Goal: Find specific page/section: Find specific page/section

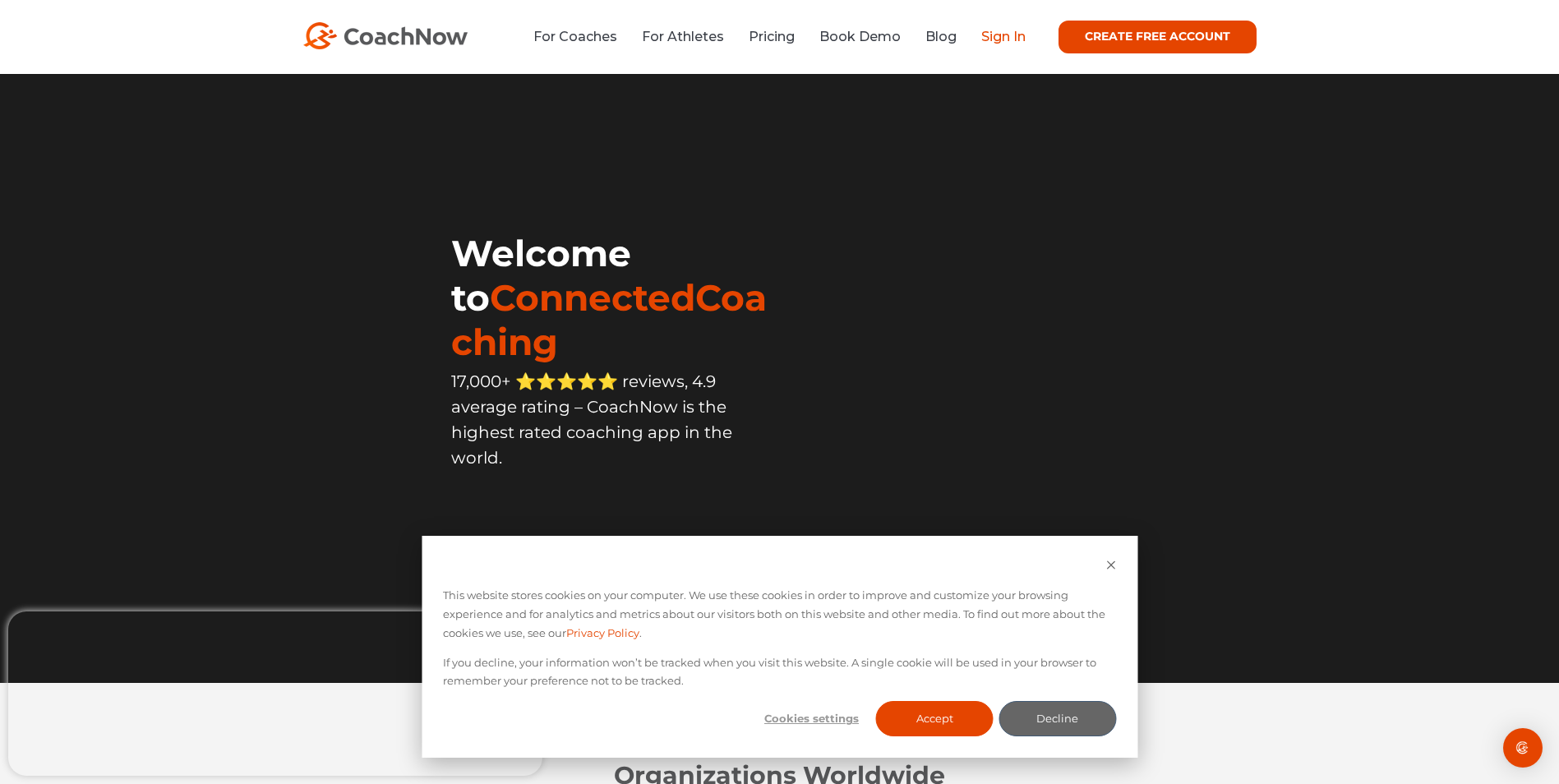
click at [1008, 38] on link "Sign In" at bounding box center [1003, 37] width 44 height 16
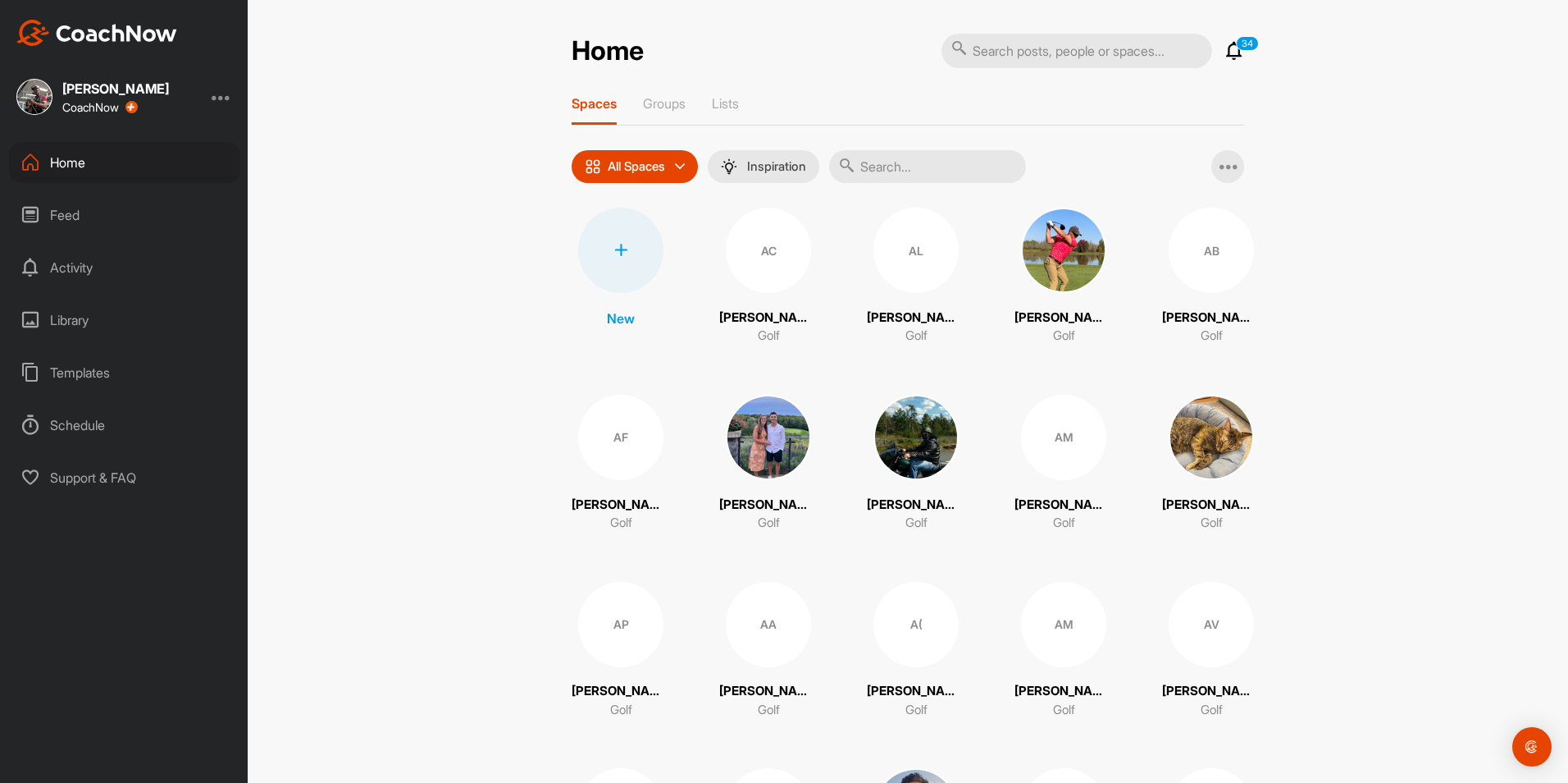
click at [870, 174] on input "text" at bounding box center [928, 166] width 197 height 33
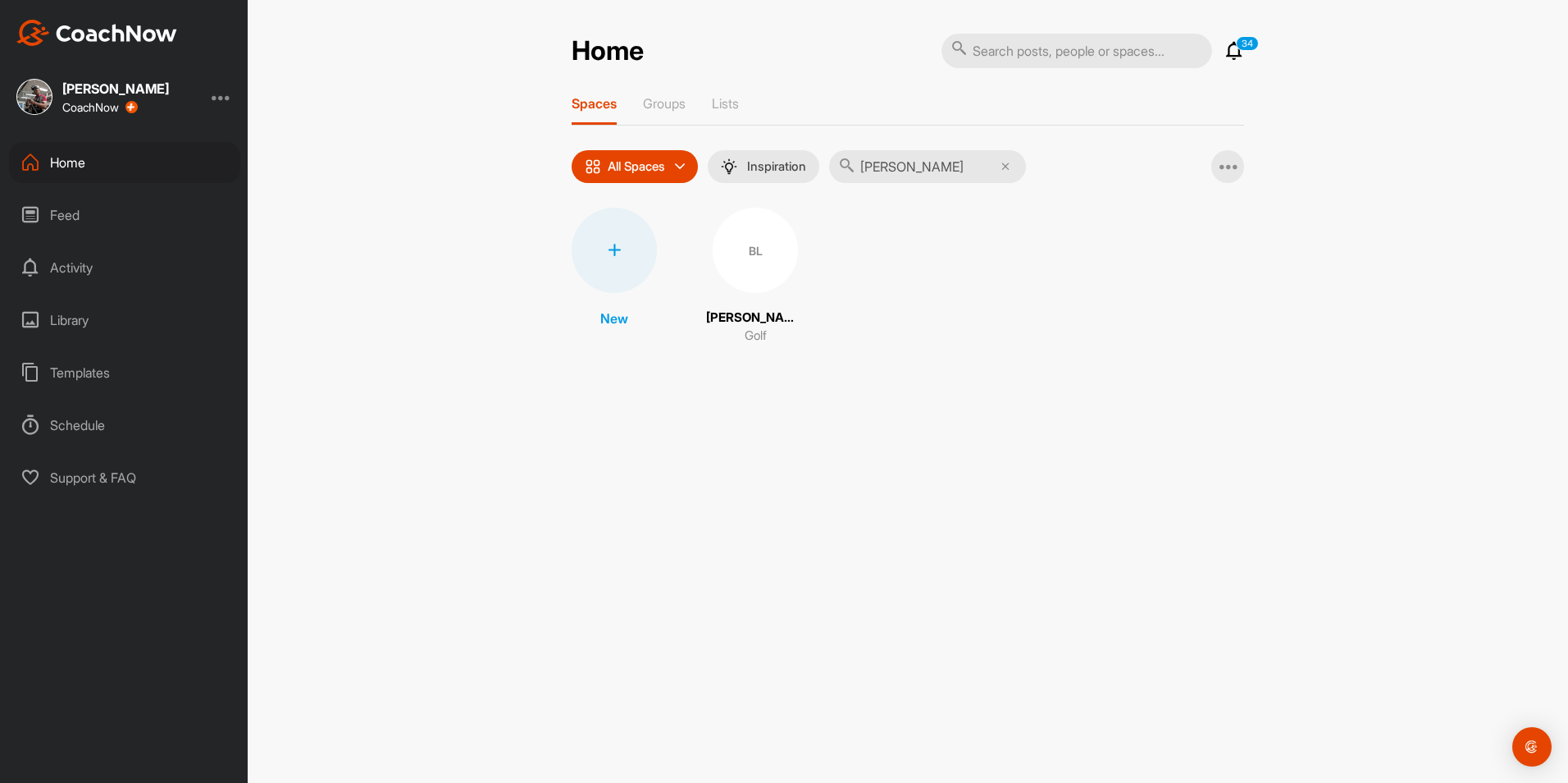
type input "[PERSON_NAME]"
click at [775, 283] on div "BL" at bounding box center [754, 249] width 85 height 85
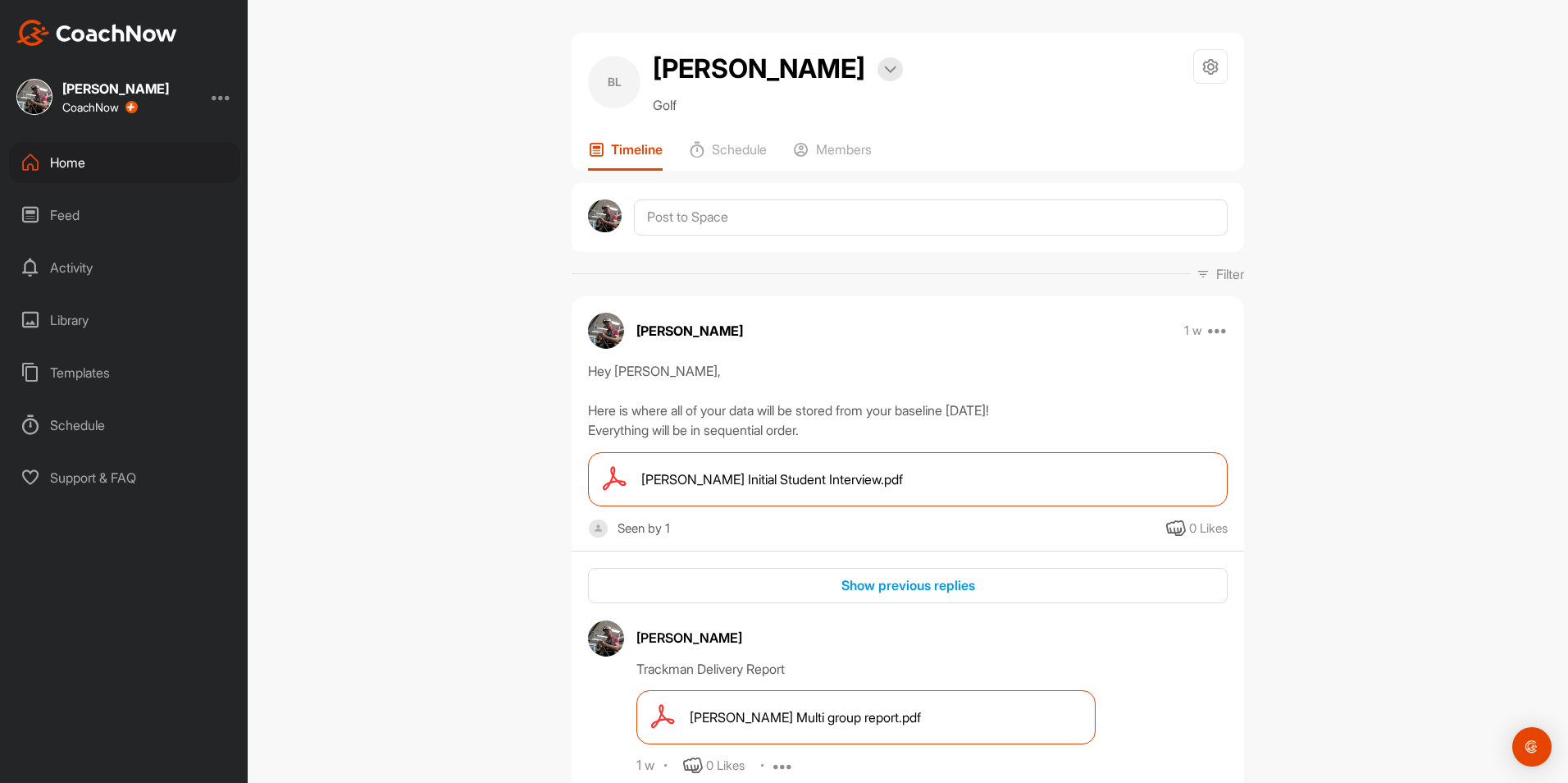
click at [738, 472] on span "[PERSON_NAME] Initial Student Interview.pdf" at bounding box center [771, 479] width 261 height 20
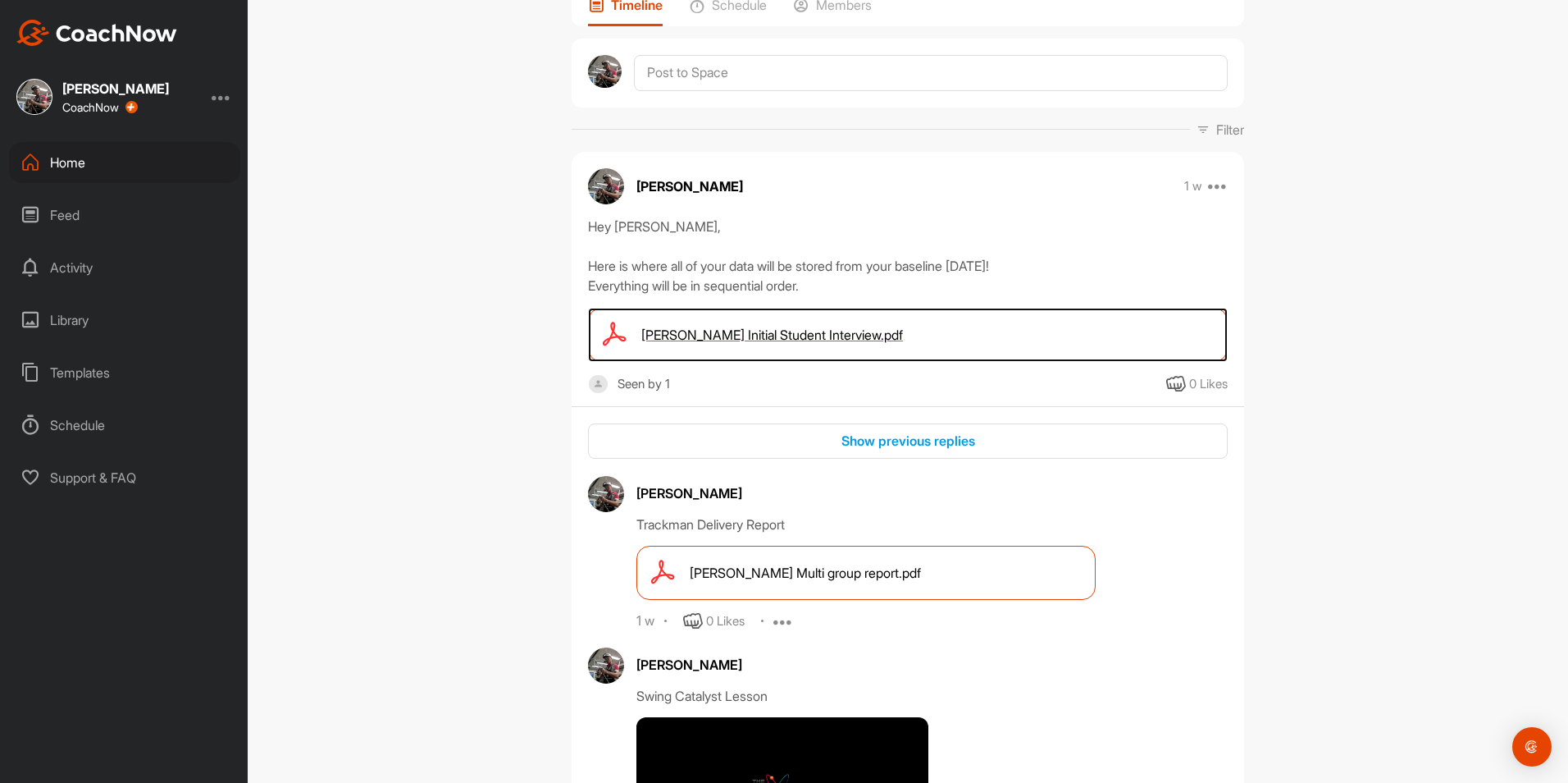
scroll to position [164, 0]
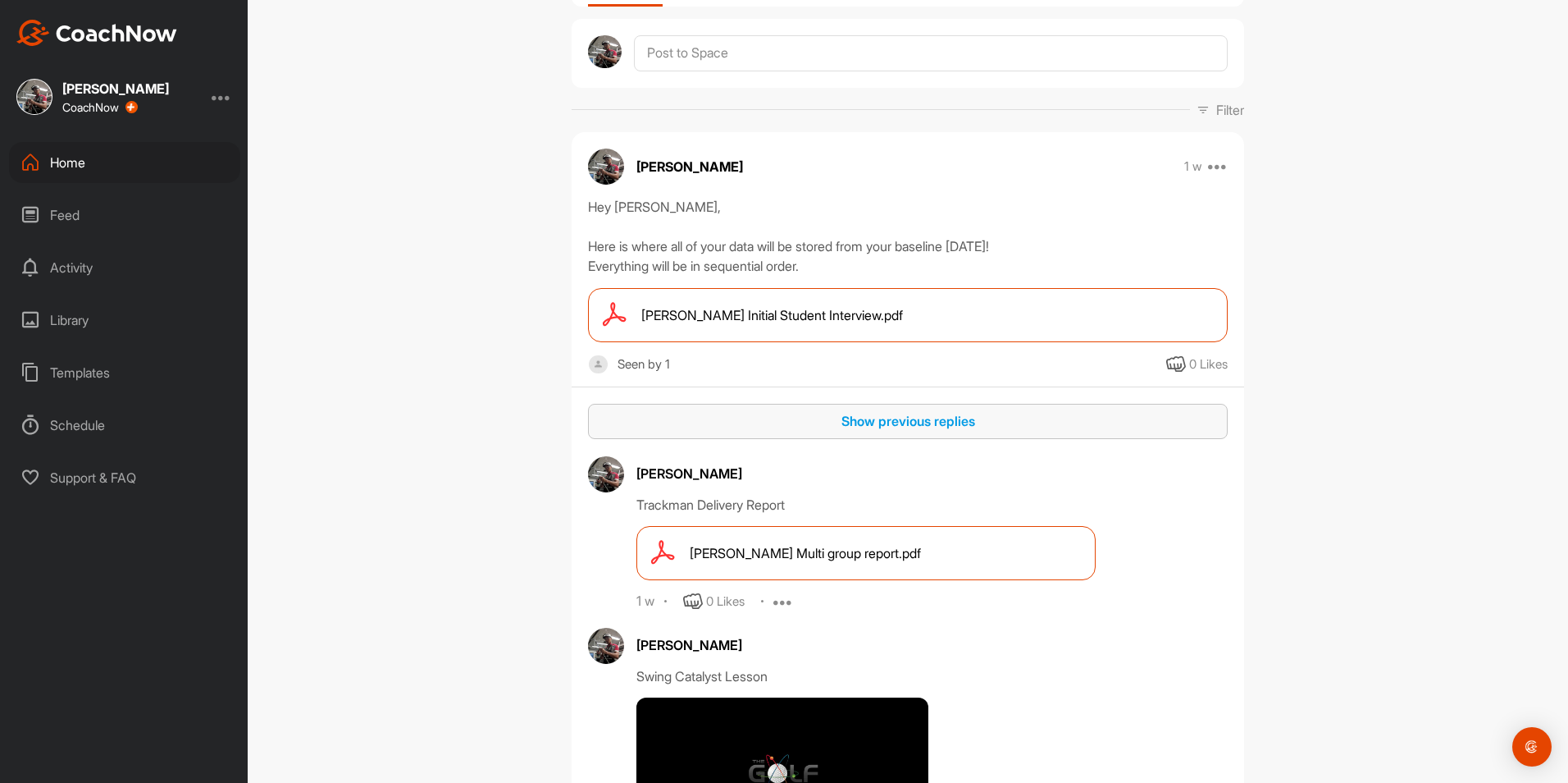
click at [851, 434] on button "Show previous replies" at bounding box center [907, 422] width 640 height 36
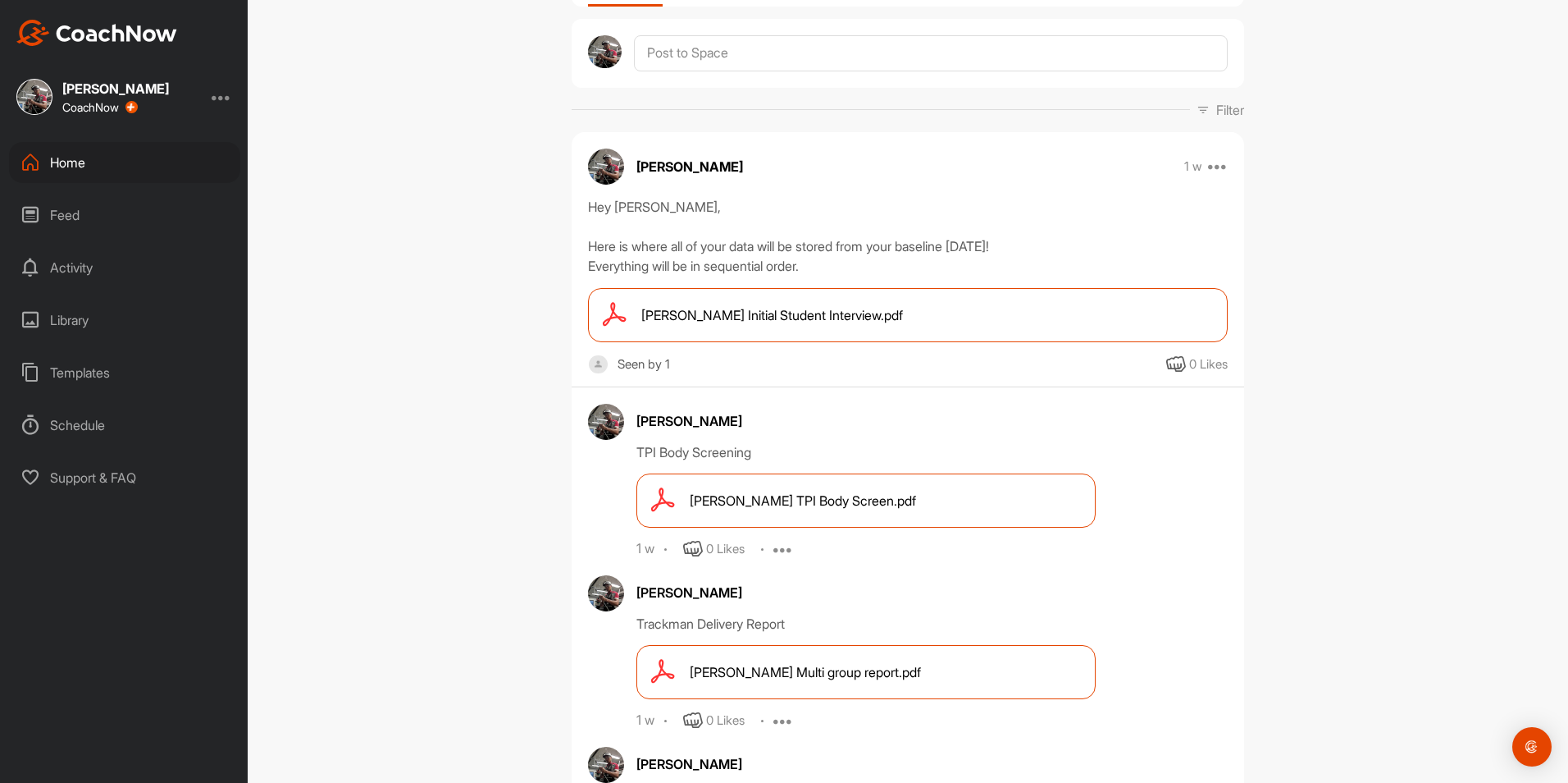
click at [821, 657] on div "[PERSON_NAME] Multi group report.pdf" at bounding box center [866, 672] width 459 height 54
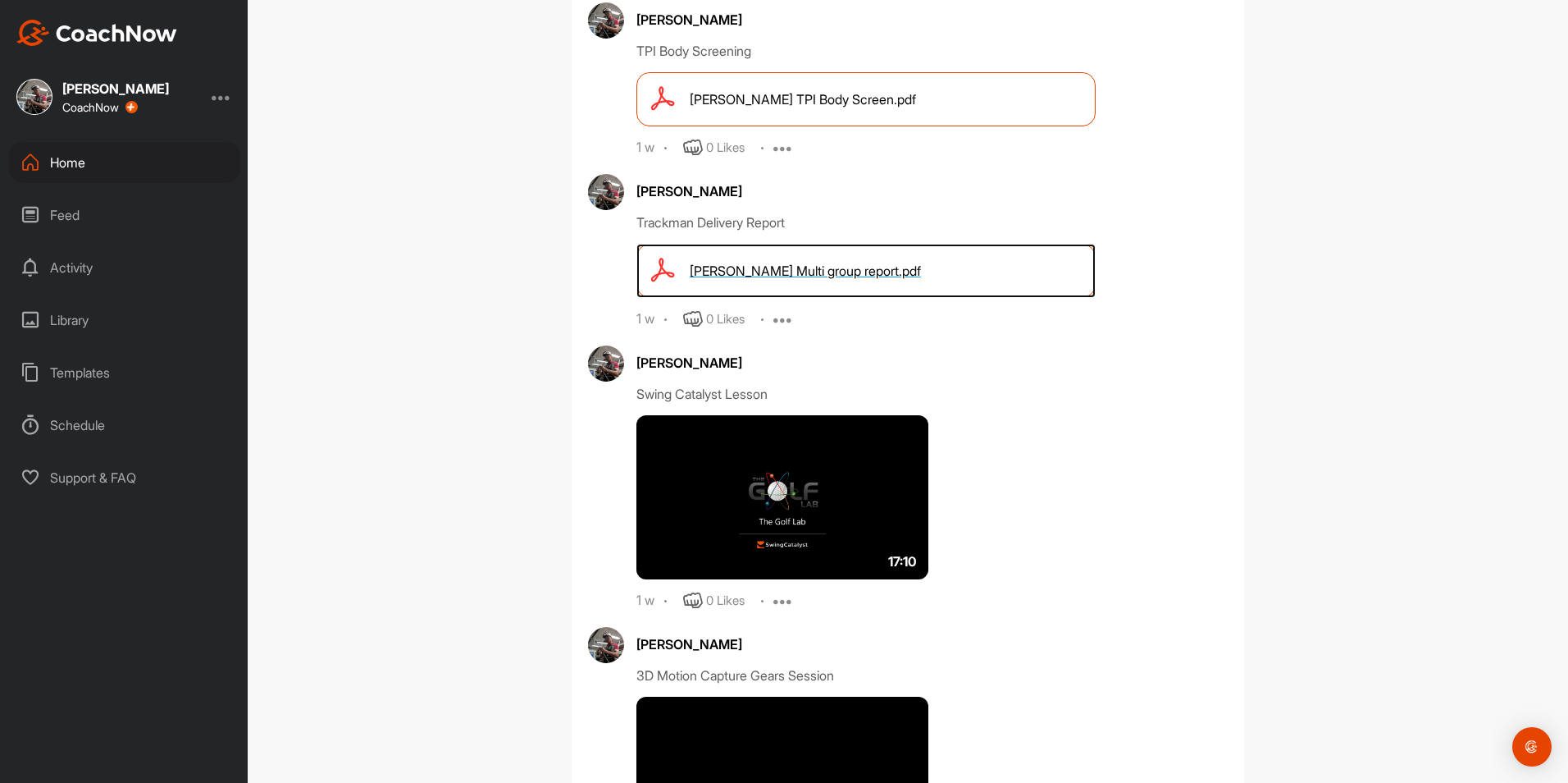
scroll to position [575, 0]
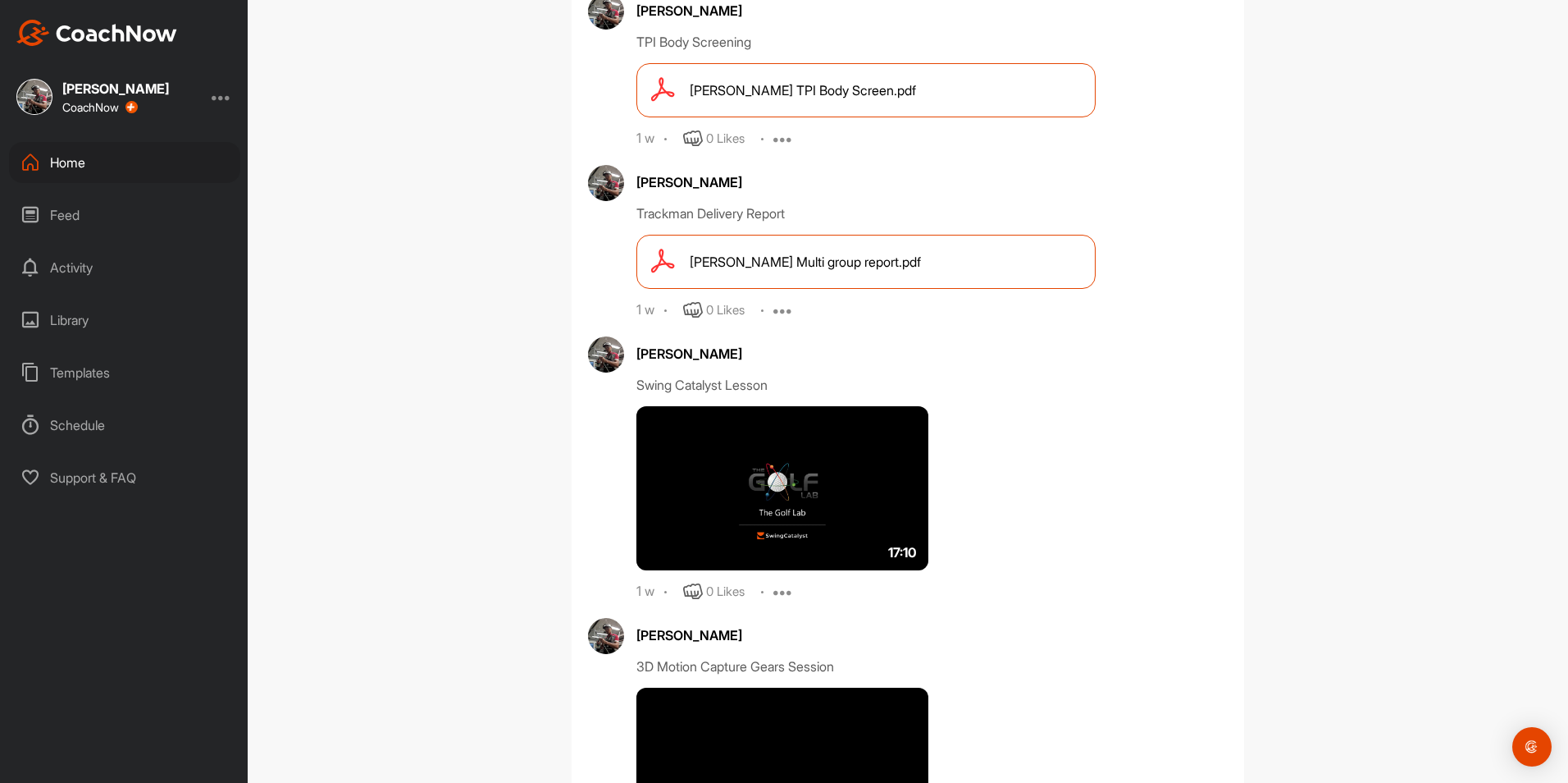
click at [813, 83] on span "[PERSON_NAME] TPI Body Screen.pdf" at bounding box center [803, 90] width 227 height 20
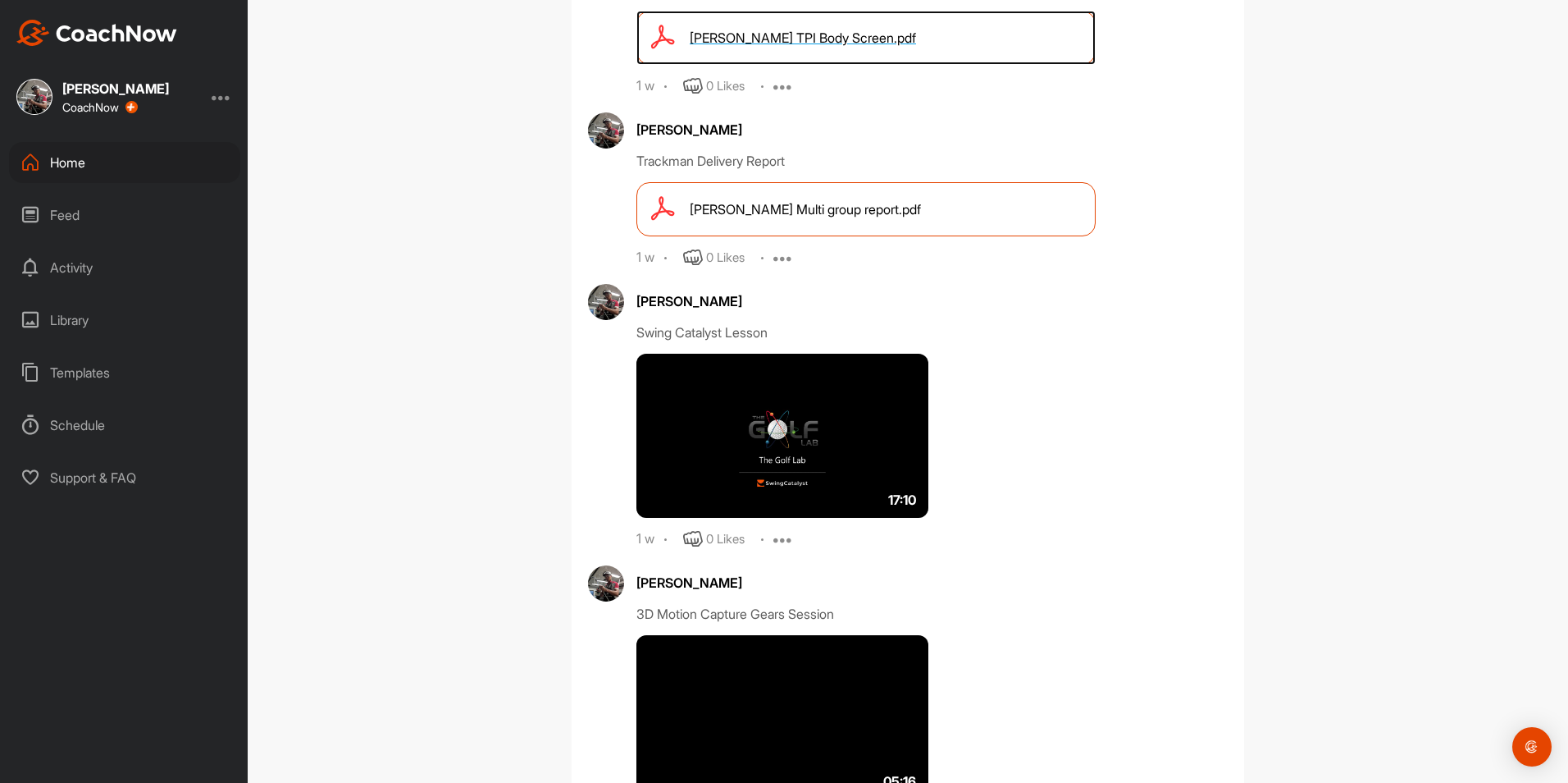
scroll to position [656, 0]
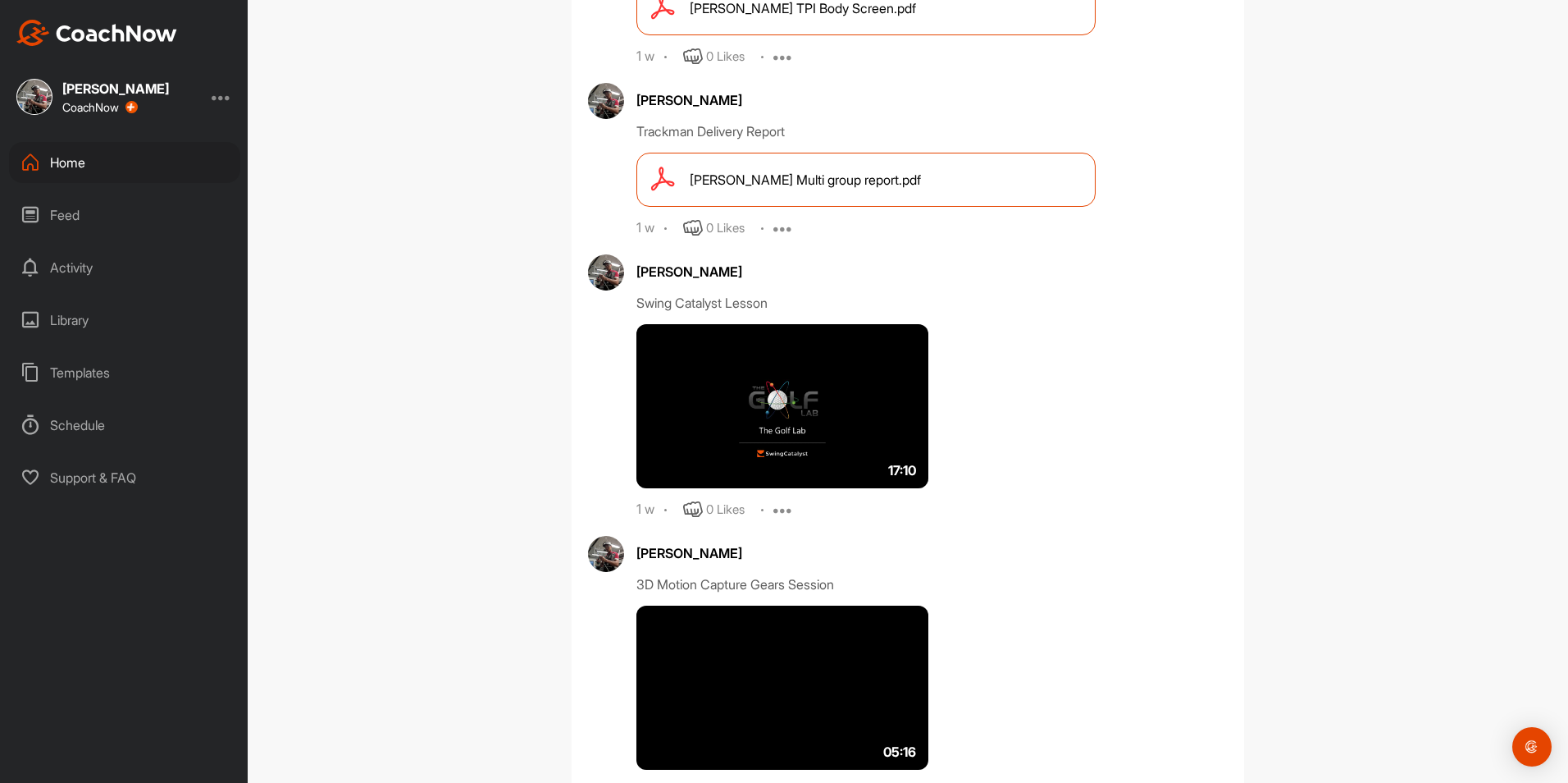
click at [776, 384] on img at bounding box center [783, 406] width 292 height 164
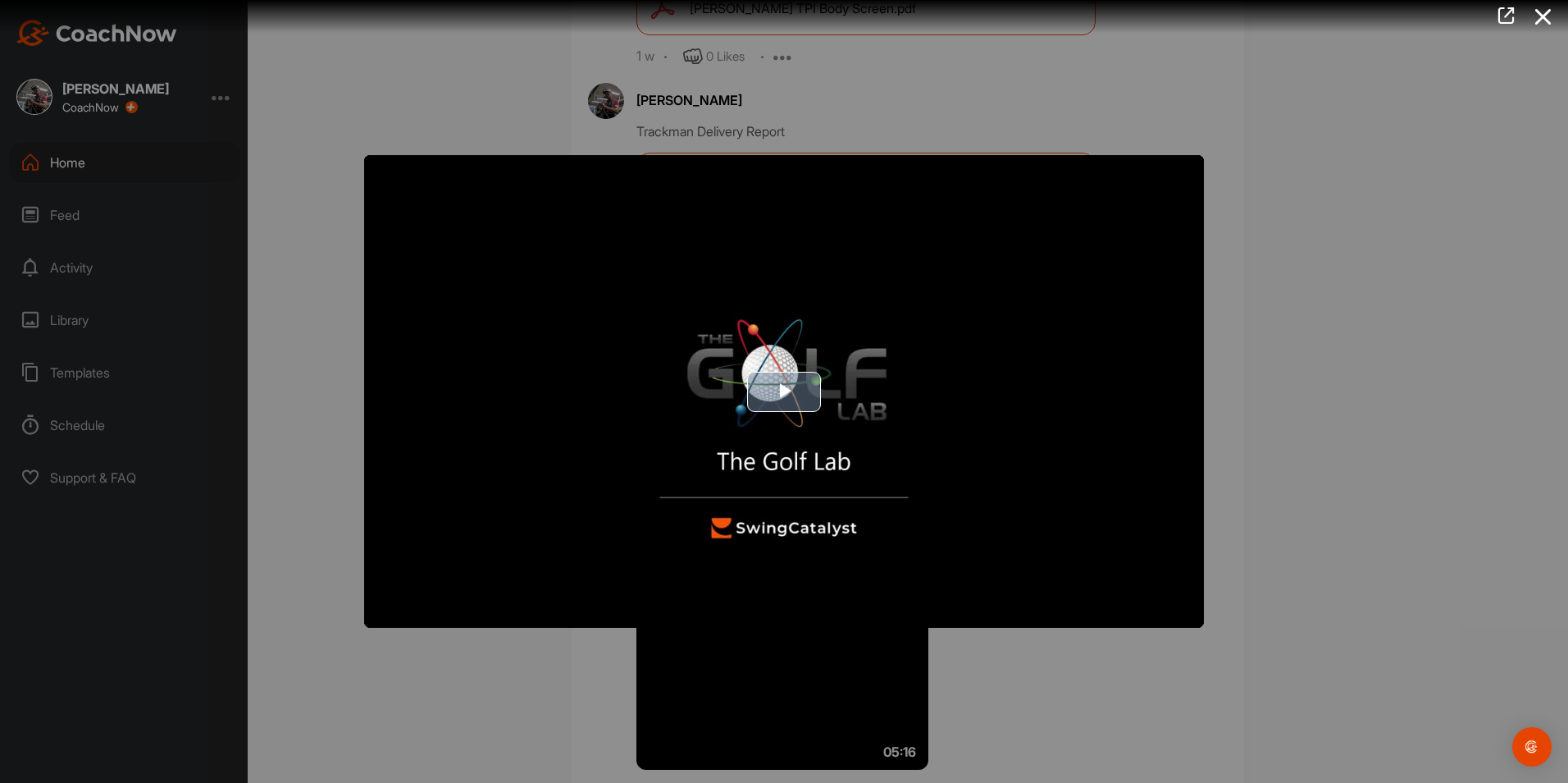
click at [784, 391] on span "Video Player" at bounding box center [784, 391] width 0 height 0
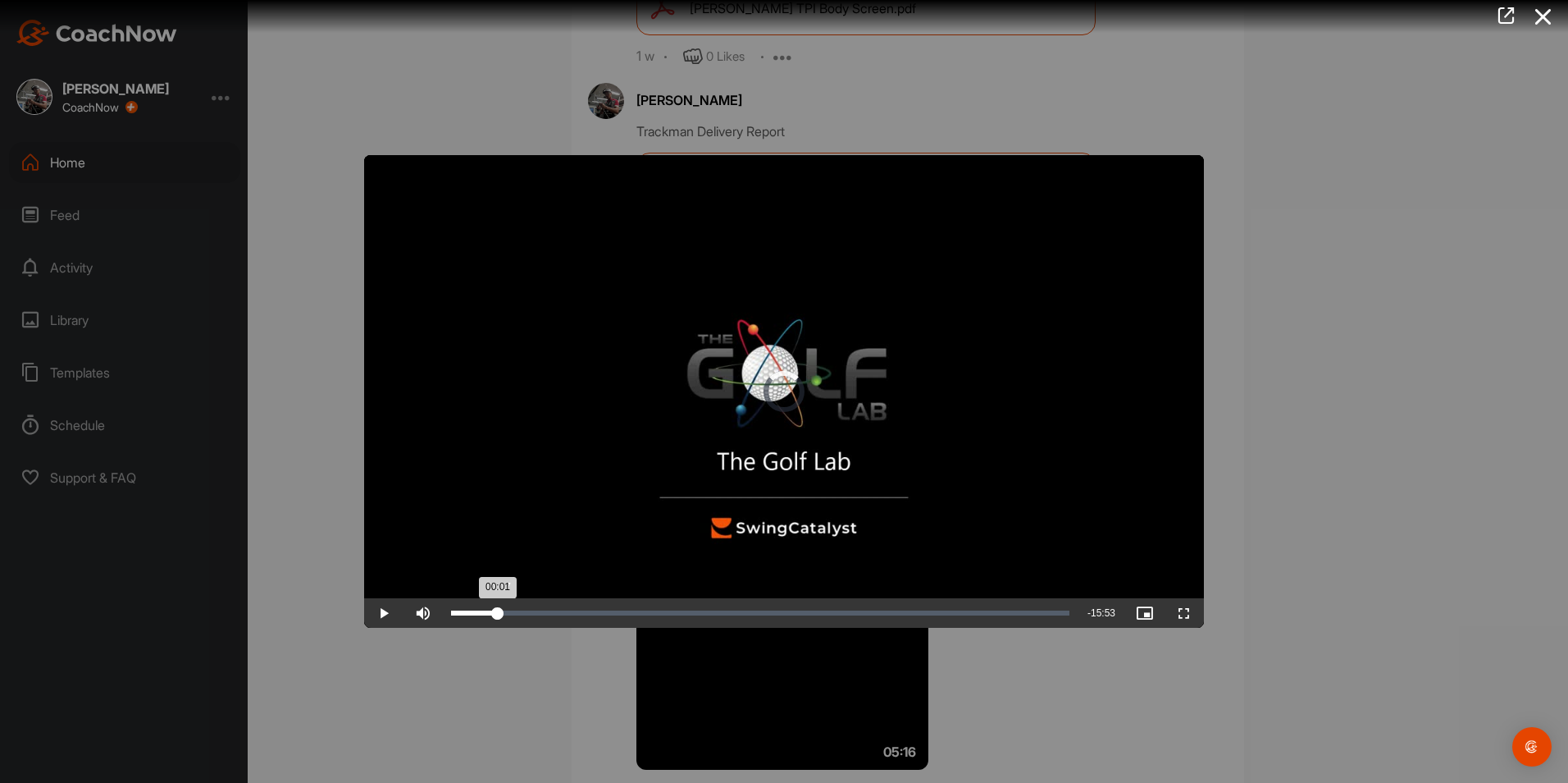
click at [503, 613] on div "Loaded : 7.98% 01:17 00:01" at bounding box center [760, 612] width 619 height 5
click at [424, 613] on span "Video Player" at bounding box center [424, 613] width 39 height 0
click at [564, 605] on div "Loaded : 23.44% 03:05 03:04" at bounding box center [760, 613] width 635 height 30
click at [607, 616] on div "Loaded : 23.44% 04:21 04:21" at bounding box center [760, 613] width 635 height 30
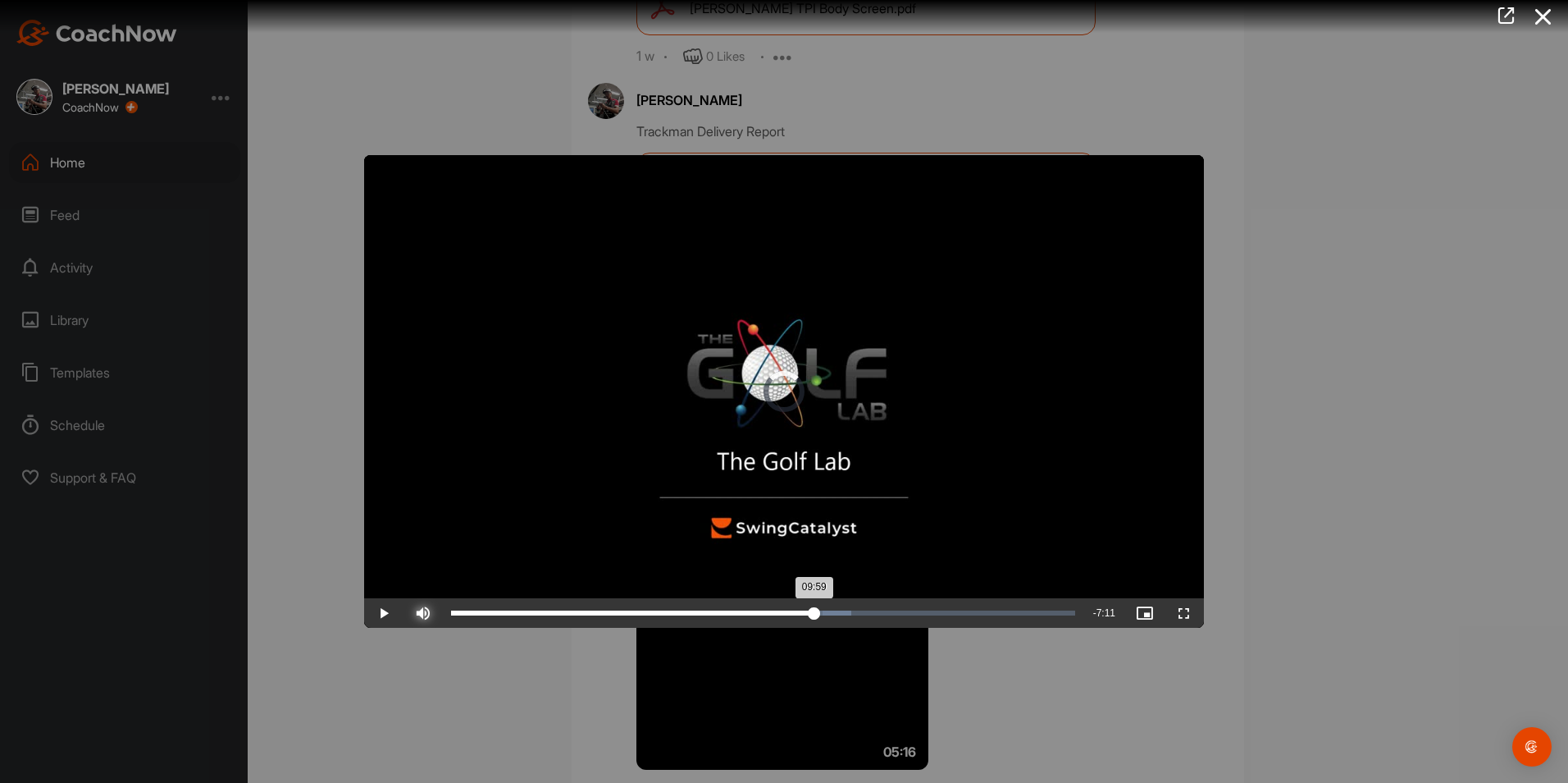
click at [814, 610] on div "Loaded : 64.11% 09:59 09:59" at bounding box center [763, 612] width 624 height 5
click at [903, 613] on div "12:27" at bounding box center [903, 612] width 1 height 5
click at [955, 603] on div "Loaded : 77.33% 13:51 12:29" at bounding box center [763, 613] width 640 height 30
click at [1020, 610] on div "Loaded : 90.15% 15:30 14:47" at bounding box center [763, 612] width 624 height 5
click at [1040, 605] on div "Loaded : 95.26% 16:12 15:41" at bounding box center [763, 613] width 640 height 30
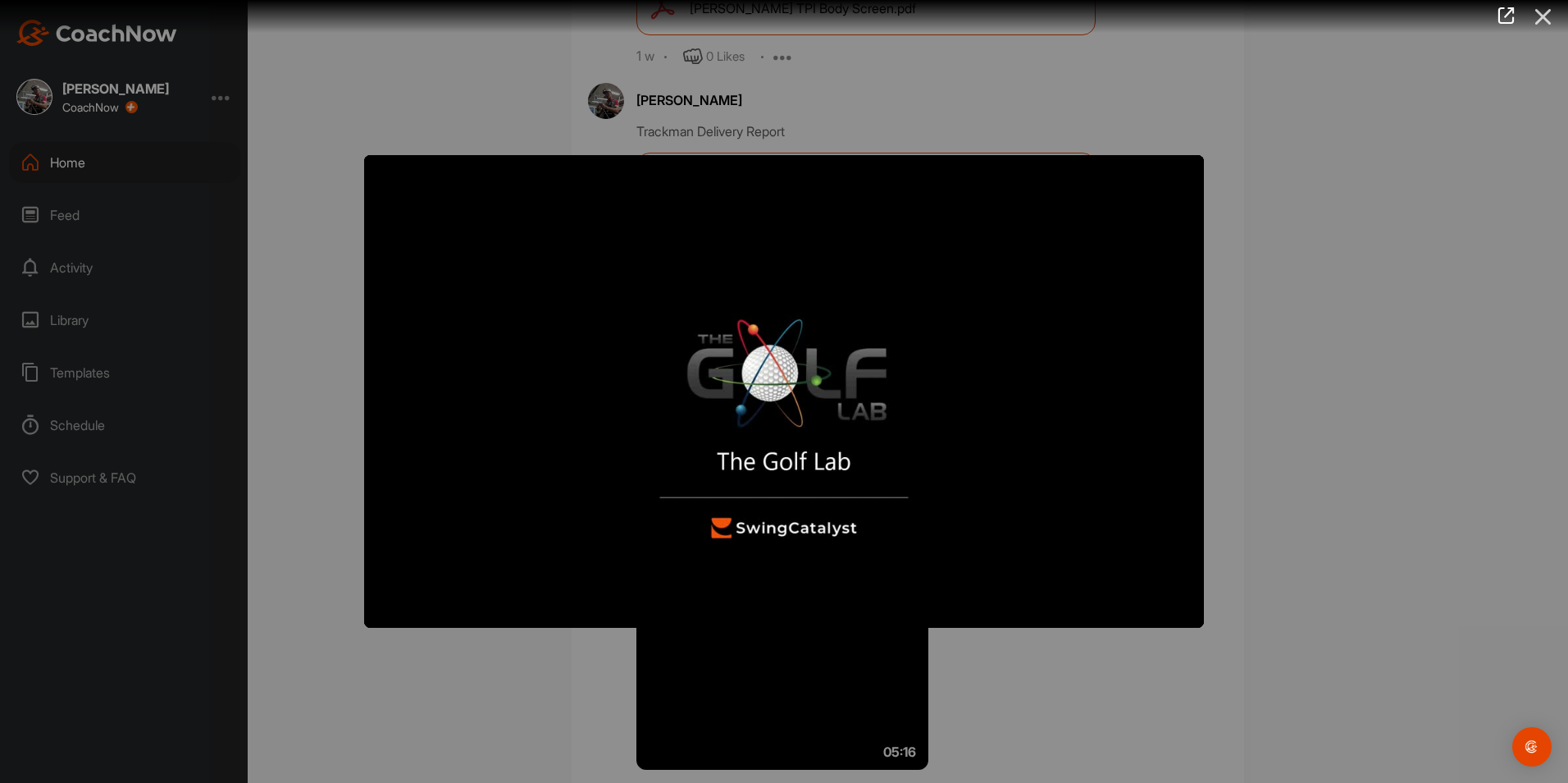
click at [1554, 17] on icon at bounding box center [1544, 17] width 37 height 30
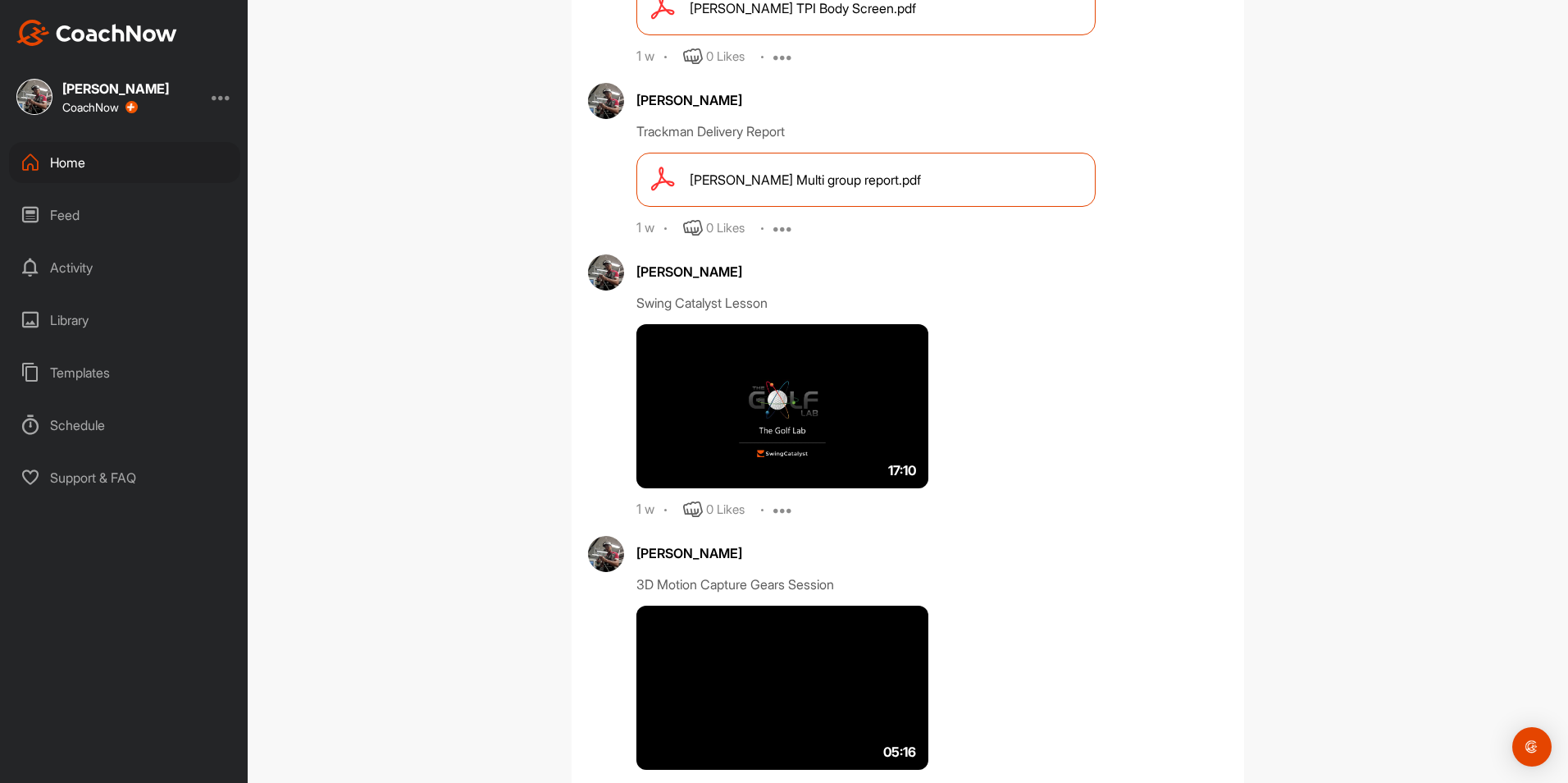
click at [784, 639] on img at bounding box center [783, 687] width 292 height 164
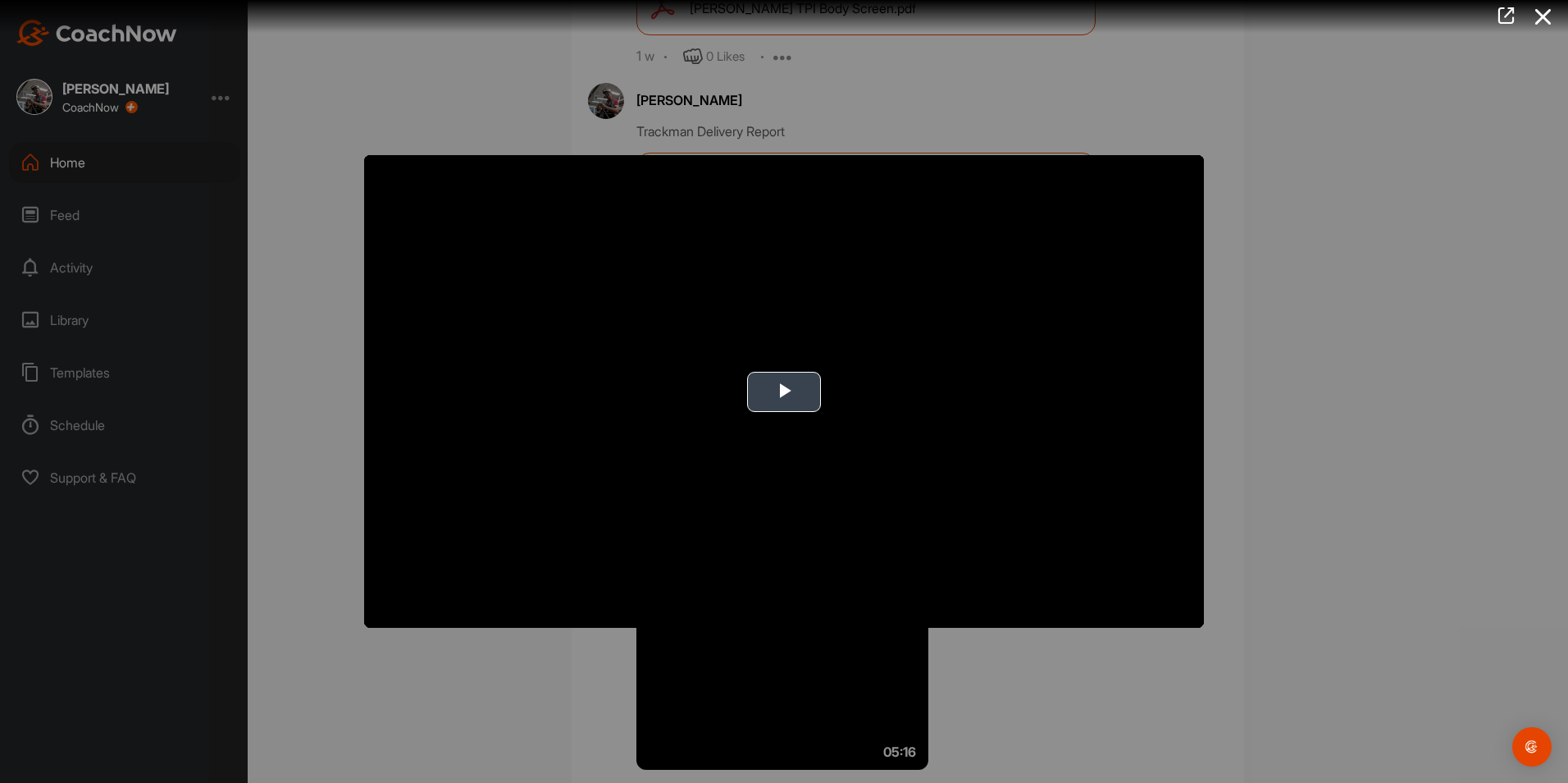
click at [784, 391] on span "Video Player" at bounding box center [784, 391] width 0 height 0
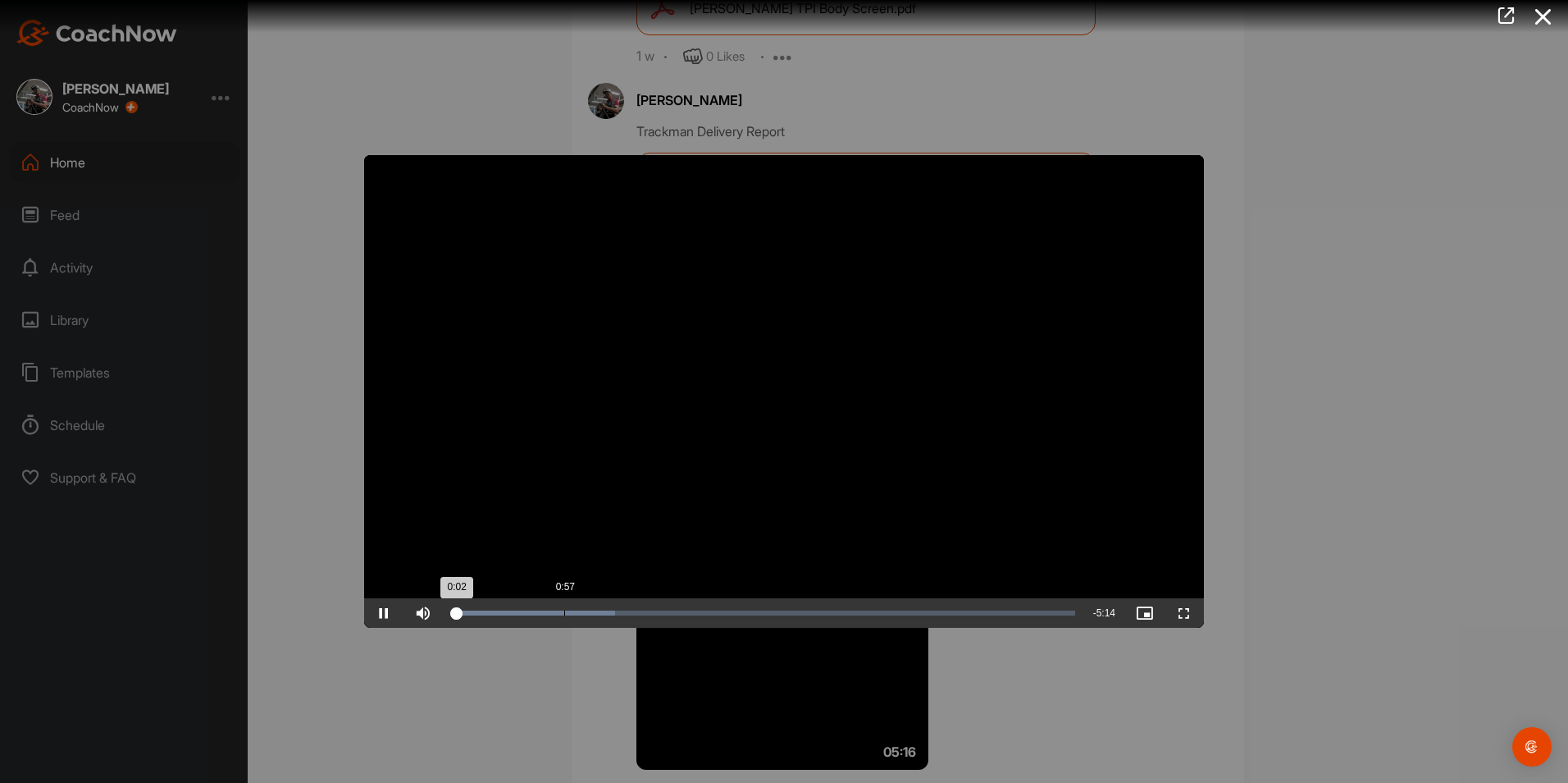
click at [564, 614] on div "Loaded : 26.27% 0:57 0:02" at bounding box center [763, 612] width 624 height 5
click at [470, 613] on div "55%" at bounding box center [466, 613] width 40 height 4
click at [460, 614] on div "Volume Level" at bounding box center [453, 613] width 14 height 4
click at [539, 620] on div "Loaded : 26.27% 0:44 0:44" at bounding box center [763, 613] width 640 height 30
click at [630, 616] on div "Loaded : 26.27% 1:30 1:30" at bounding box center [763, 613] width 640 height 30
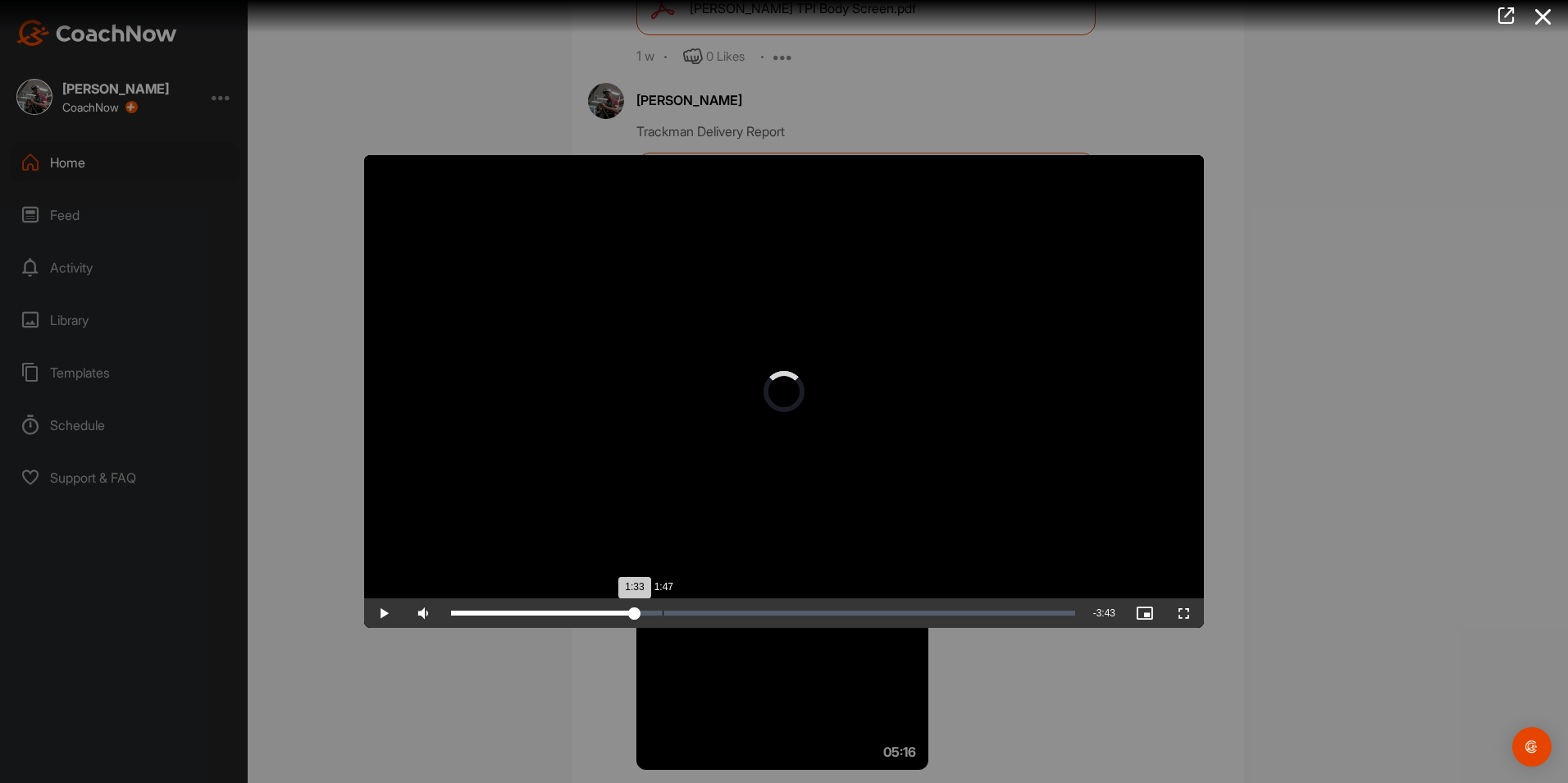
click at [663, 610] on div "Loaded : 26.27% 1:47 1:33" at bounding box center [763, 612] width 624 height 5
click at [728, 616] on div "Loaded : 38.30% 2:20 1:59" at bounding box center [763, 613] width 640 height 30
click at [780, 608] on div "Loaded : 38.30% 2:46 2:21" at bounding box center [763, 613] width 640 height 30
click at [860, 621] on div "Loaded : 66.27% 3:27 3:27" at bounding box center [763, 613] width 640 height 30
click at [898, 614] on div "Loaded : 66.27% 3:46 3:35" at bounding box center [763, 612] width 624 height 5
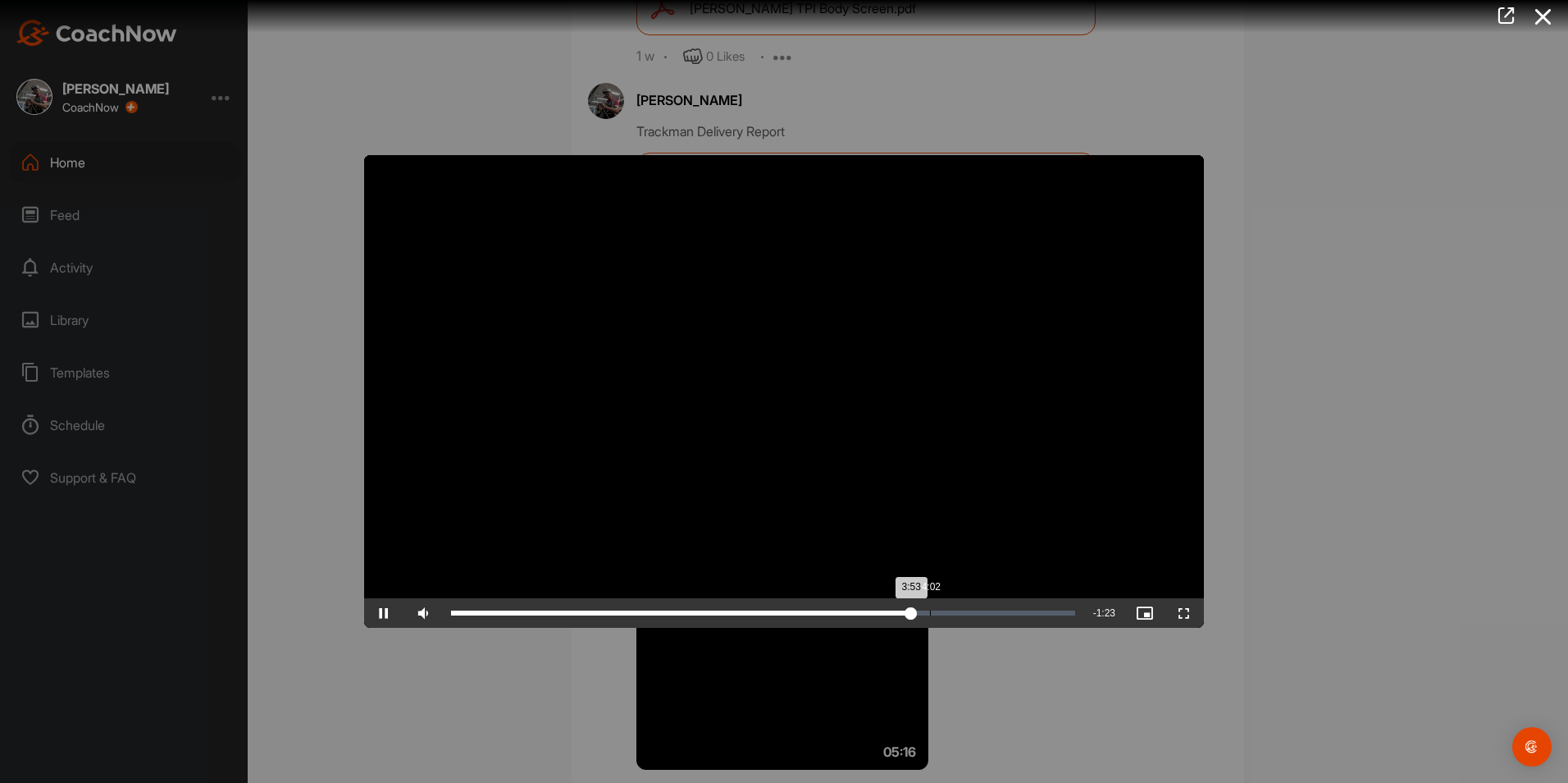
click at [930, 620] on div "Loaded : 74.41% 4:02 3:53" at bounding box center [763, 613] width 640 height 30
click at [953, 615] on div "Loaded : 79.26% 4:14 4:14" at bounding box center [763, 613] width 640 height 30
click at [985, 610] on div "Loaded : 79.26% 4:30 4:15" at bounding box center [763, 613] width 640 height 30
click at [1016, 605] on div "Loaded : 86.66% 4:46 4:32" at bounding box center [763, 613] width 640 height 30
click at [1546, 17] on icon at bounding box center [1544, 17] width 37 height 30
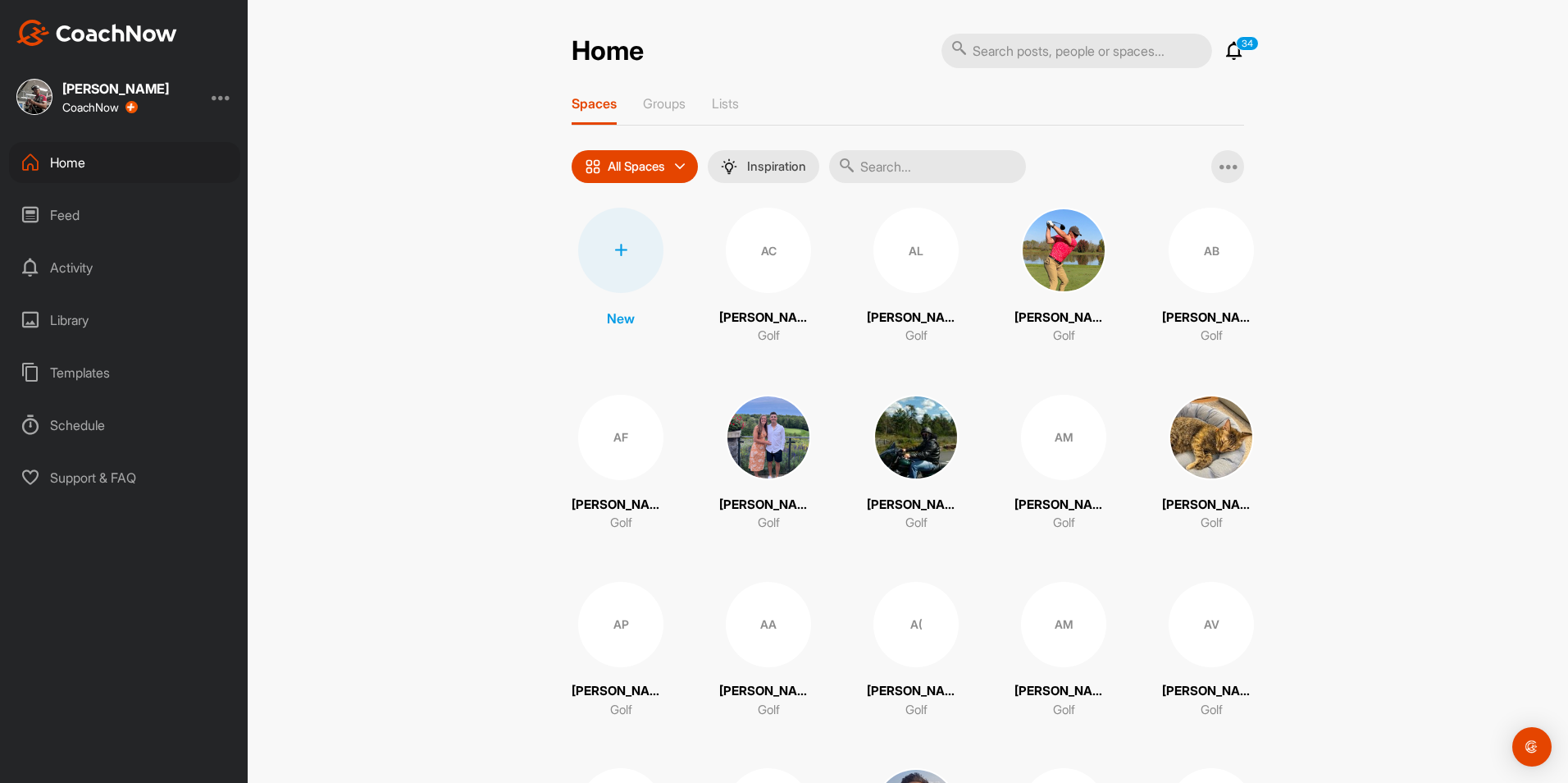
click at [872, 168] on input "text" at bounding box center [928, 166] width 197 height 33
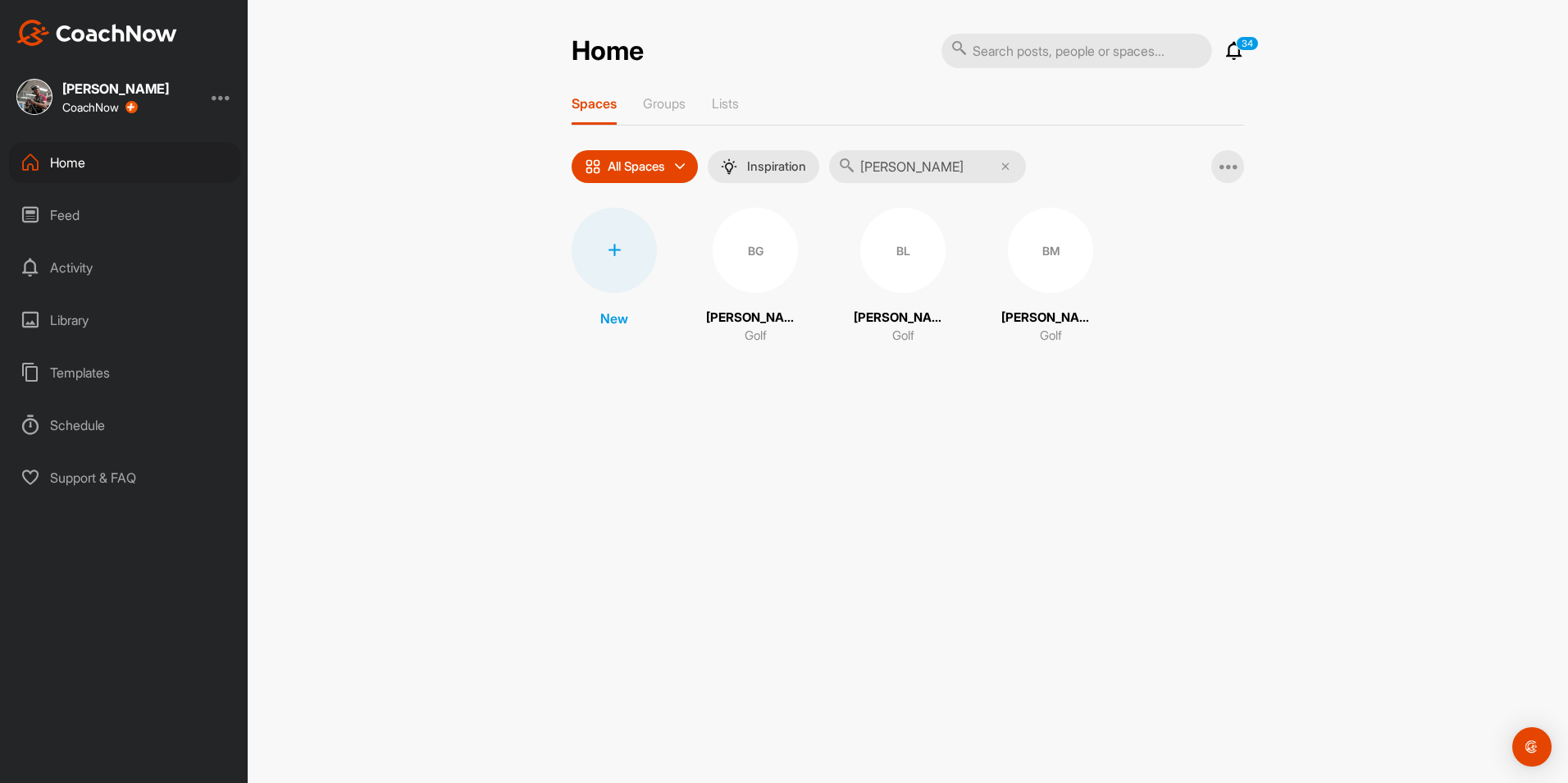
type input "[PERSON_NAME]"
click at [897, 260] on div "BL" at bounding box center [903, 249] width 85 height 85
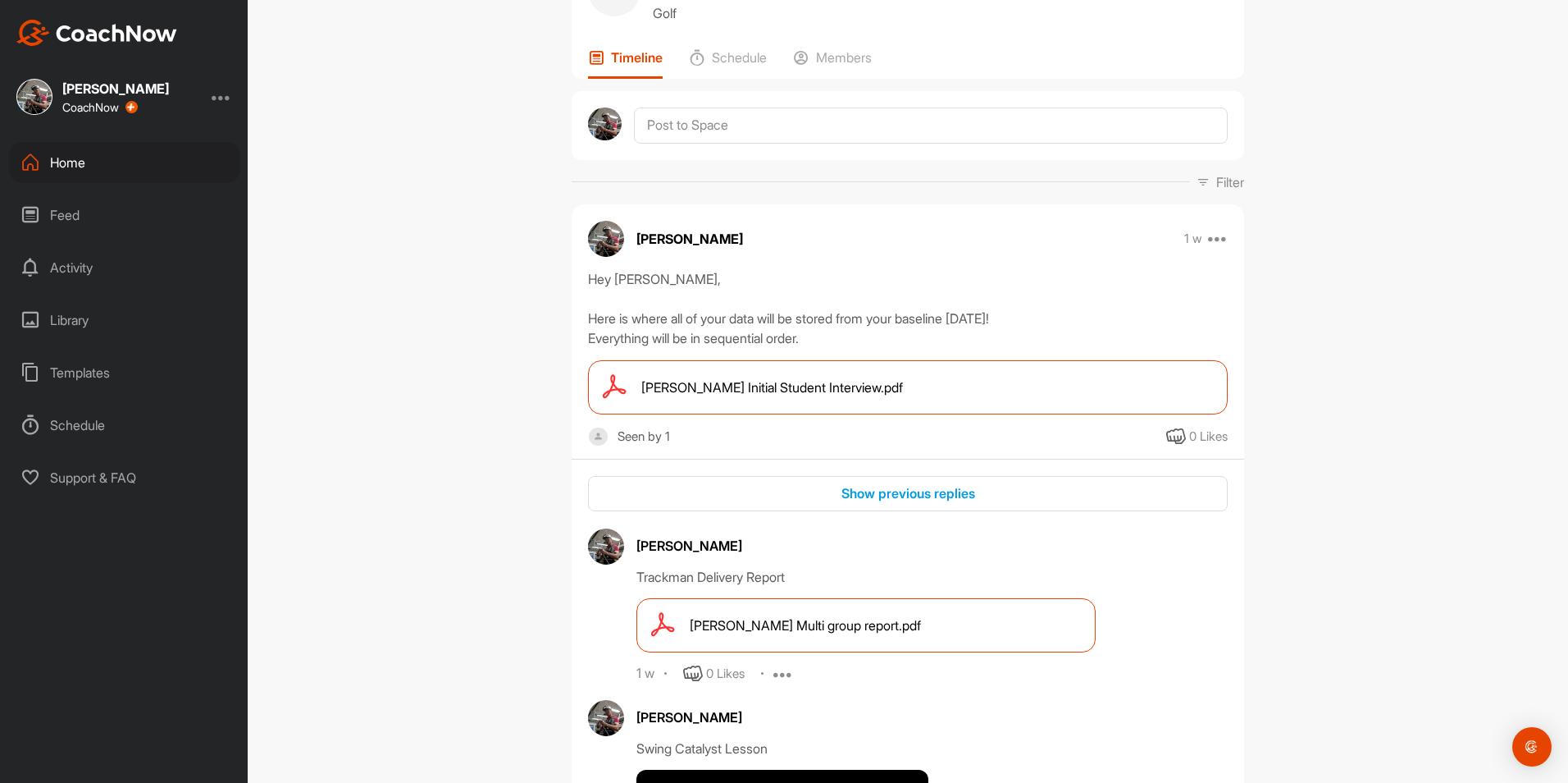
scroll to position [328, 0]
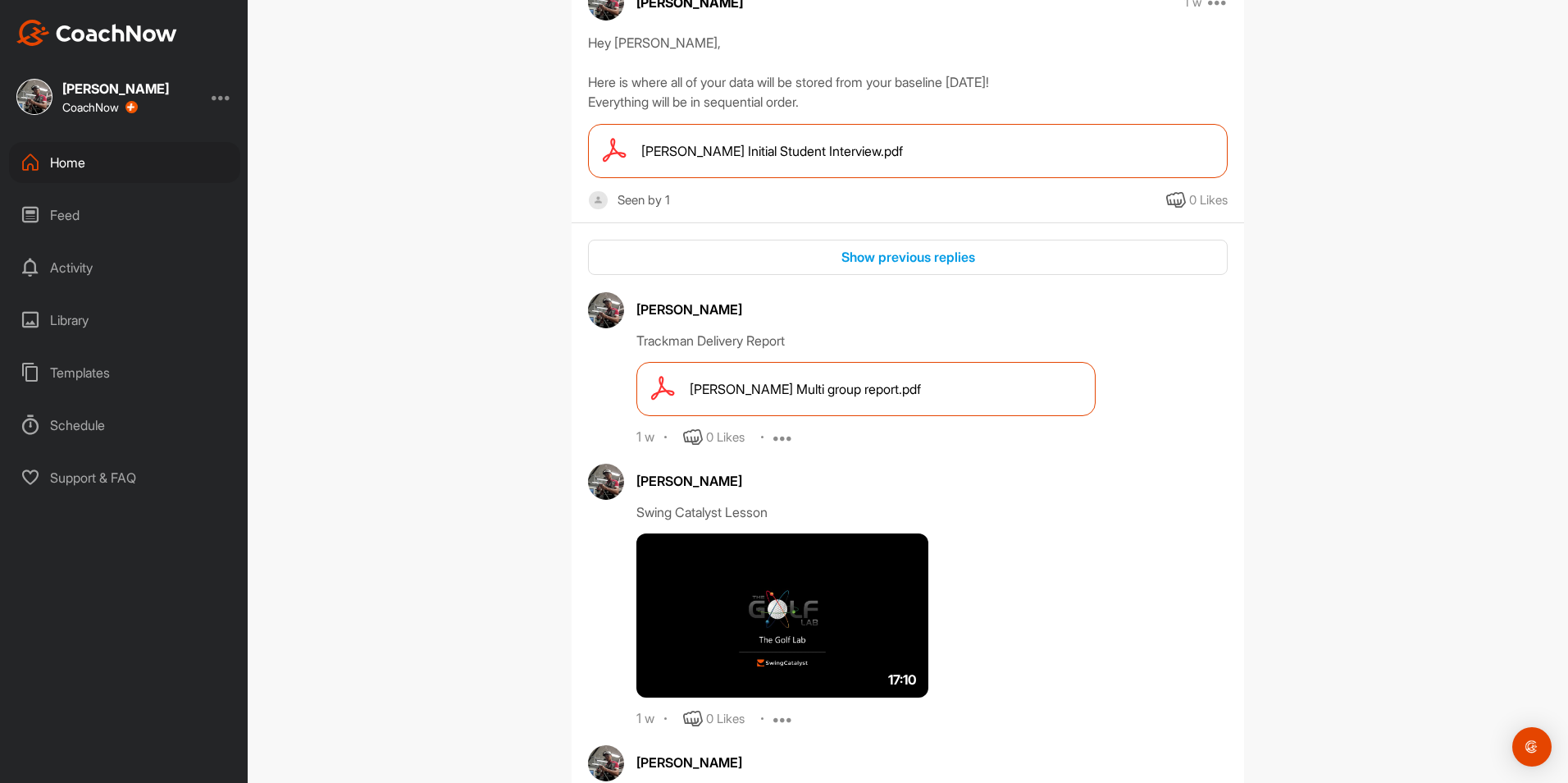
click at [844, 380] on span "[PERSON_NAME] Multi group report.pdf" at bounding box center [805, 388] width 231 height 20
